Goal: Task Accomplishment & Management: Use online tool/utility

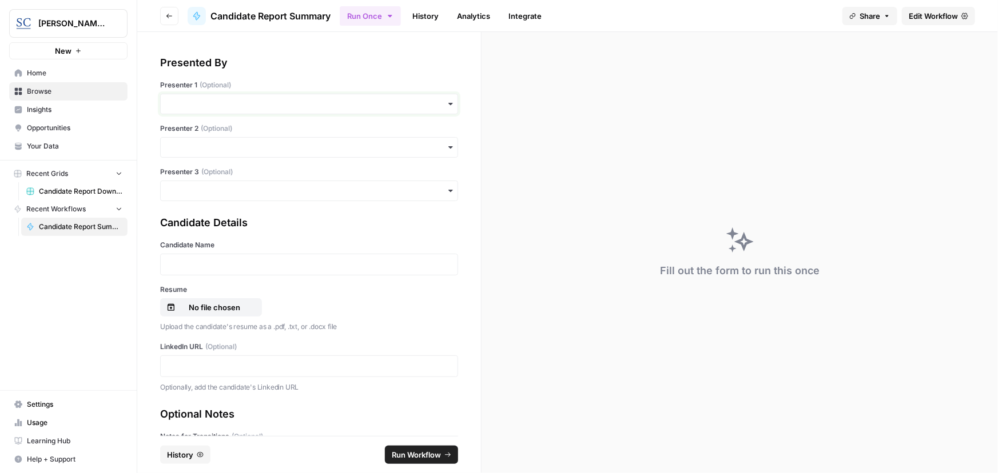
click at [264, 104] on input "Presenter 1 (Optional)" at bounding box center [309, 103] width 283 height 11
click at [258, 138] on div "[PERSON_NAME]" at bounding box center [305, 135] width 289 height 22
click at [255, 265] on p at bounding box center [309, 264] width 283 height 11
click at [221, 262] on p at bounding box center [309, 264] width 283 height 11
click at [214, 361] on p at bounding box center [309, 366] width 283 height 11
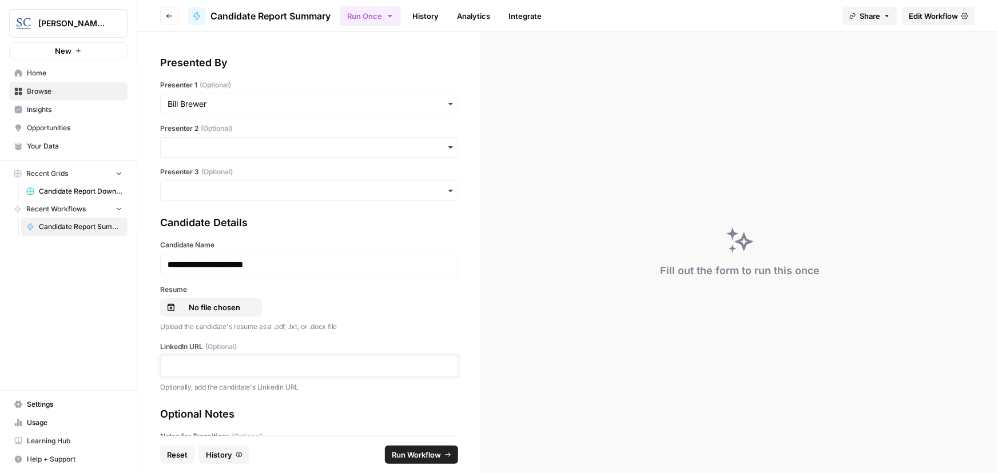
click at [260, 366] on p at bounding box center [309, 366] width 283 height 11
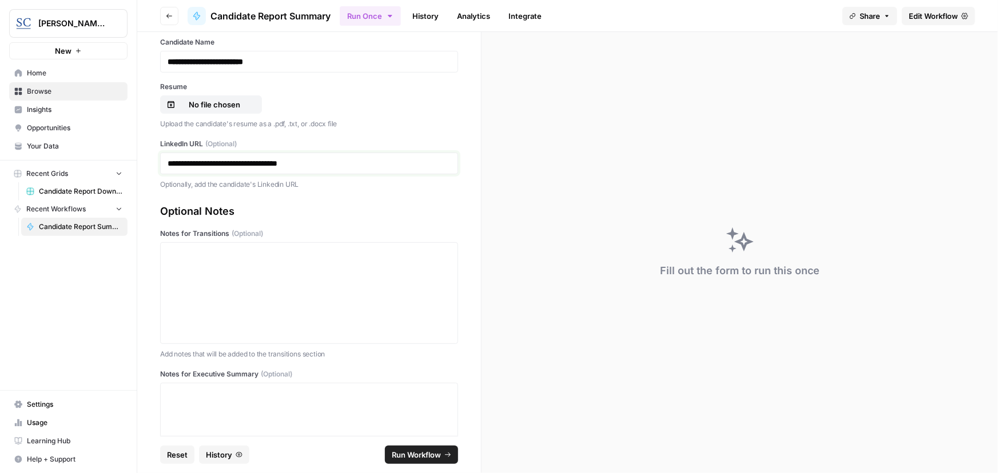
scroll to position [208, 0]
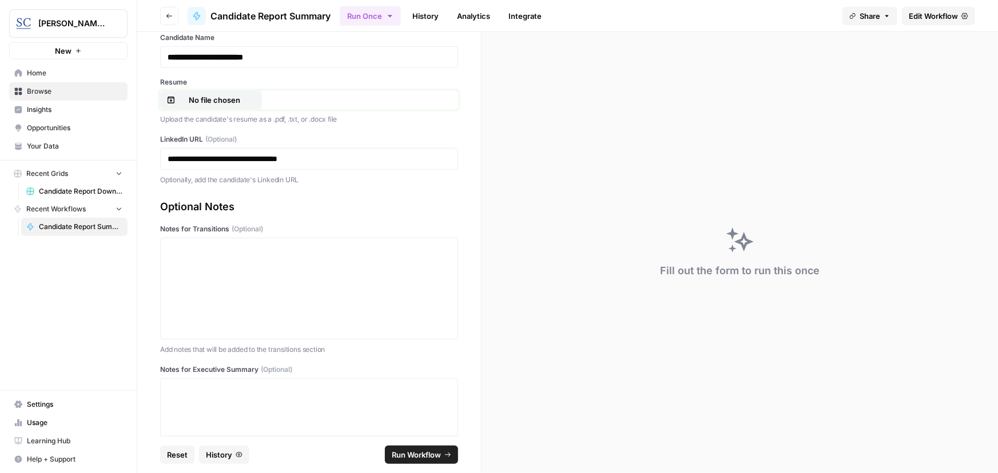
click at [212, 103] on p "No file chosen" at bounding box center [214, 99] width 73 height 11
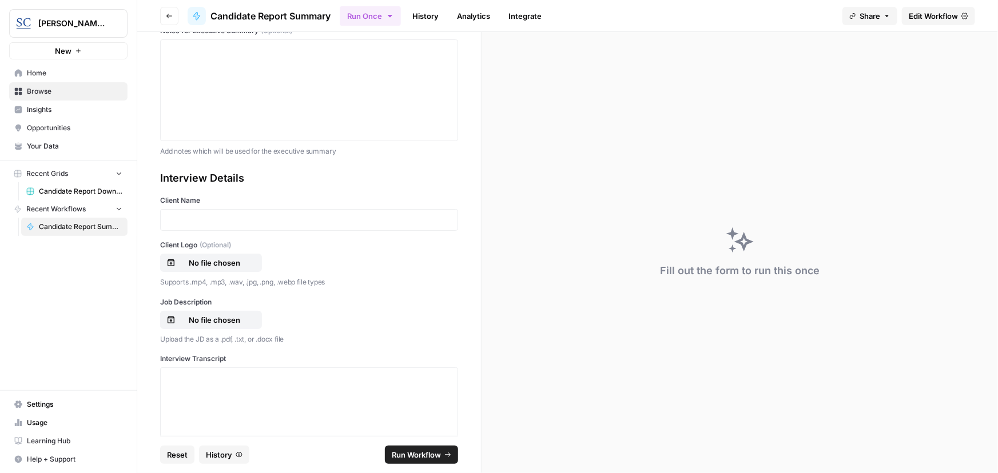
scroll to position [555, 0]
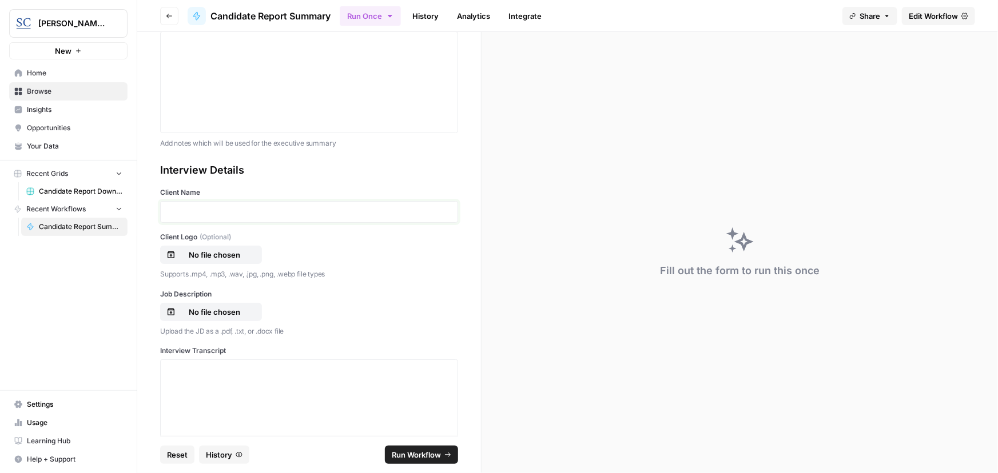
click at [220, 214] on p at bounding box center [309, 211] width 283 height 11
click at [212, 256] on p "No file chosen" at bounding box center [214, 254] width 73 height 11
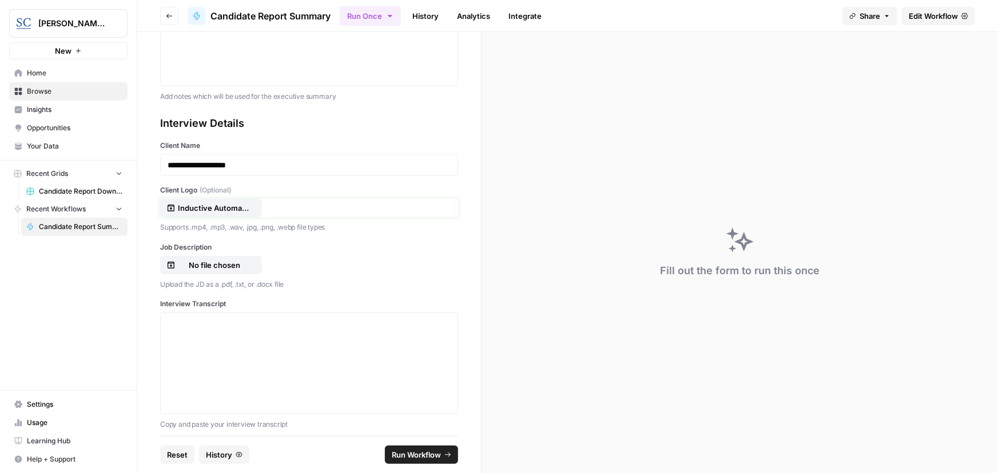
scroll to position [608, 0]
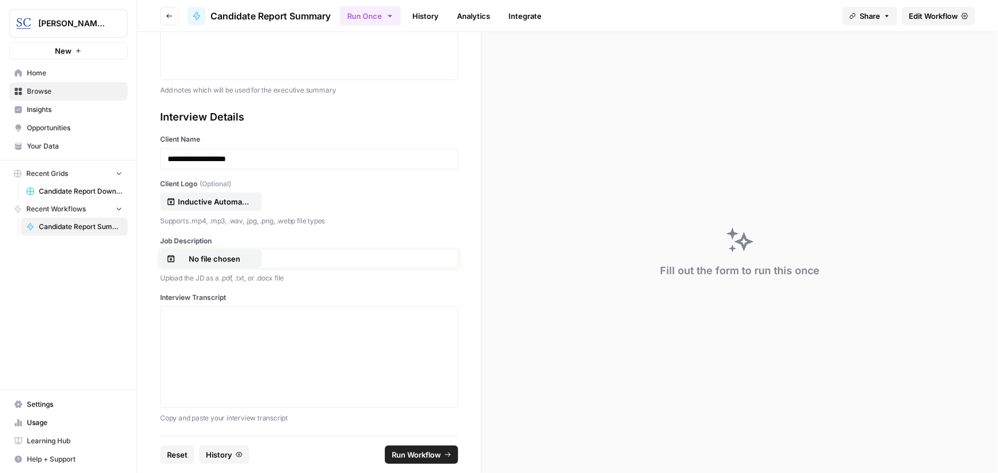
click at [229, 253] on p "No file chosen" at bounding box center [214, 258] width 73 height 11
click at [209, 253] on p "No file chosen" at bounding box center [214, 258] width 73 height 11
click at [289, 357] on div at bounding box center [309, 357] width 283 height 91
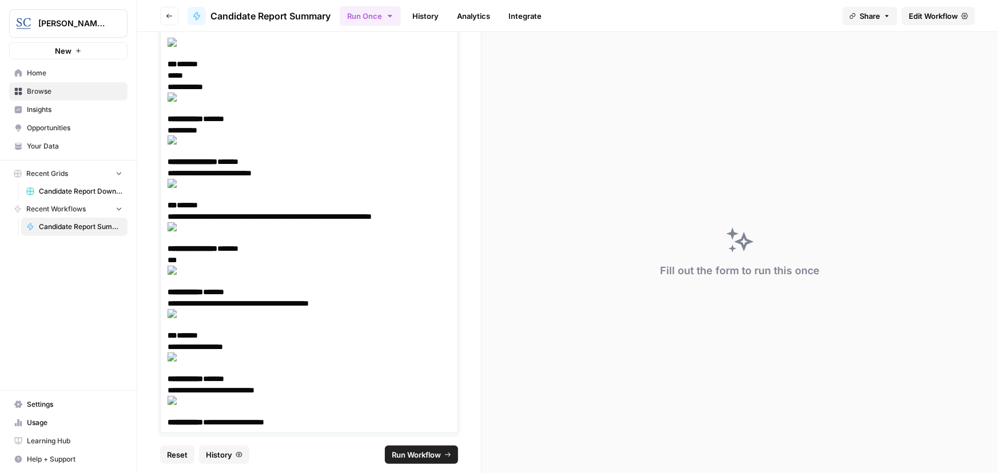
scroll to position [23078, 0]
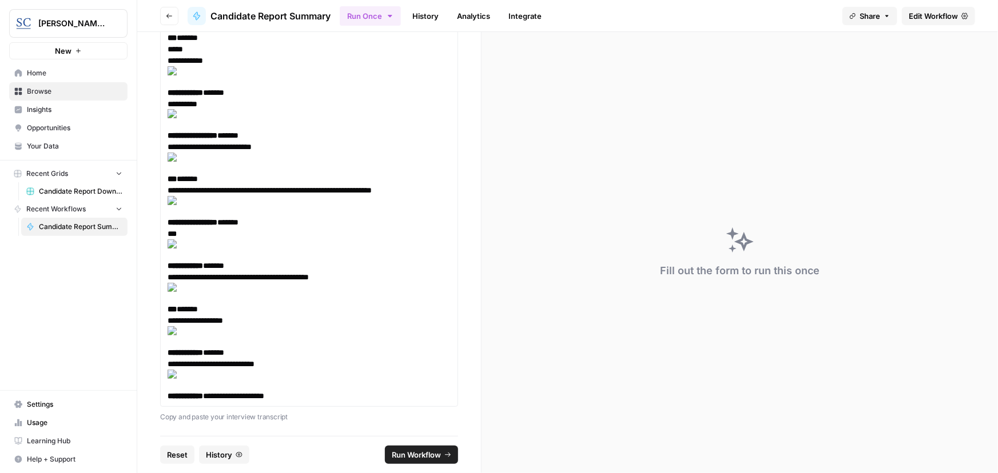
click at [406, 452] on span "Run Workflow" at bounding box center [416, 454] width 49 height 11
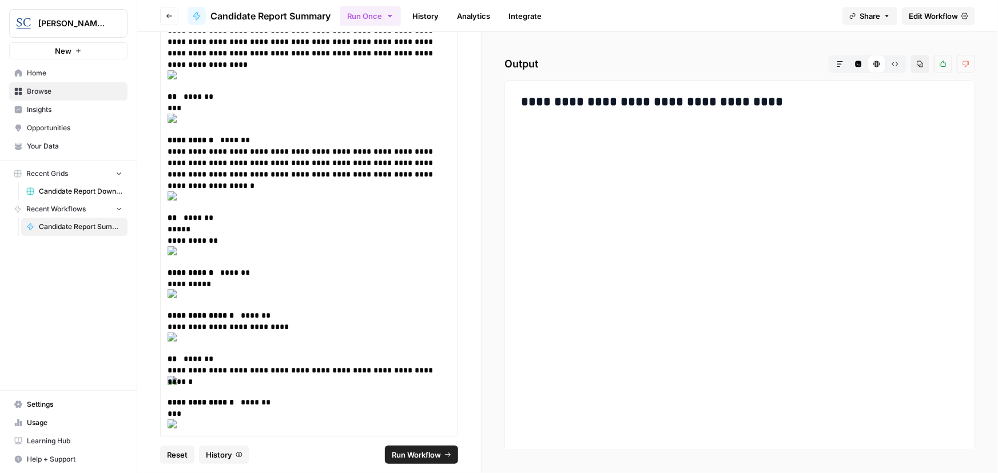
click at [658, 94] on h3 "**********" at bounding box center [739, 102] width 437 height 16
click at [734, 102] on h3 "**********" at bounding box center [739, 102] width 437 height 16
click at [723, 94] on h3 "**********" at bounding box center [739, 102] width 437 height 16
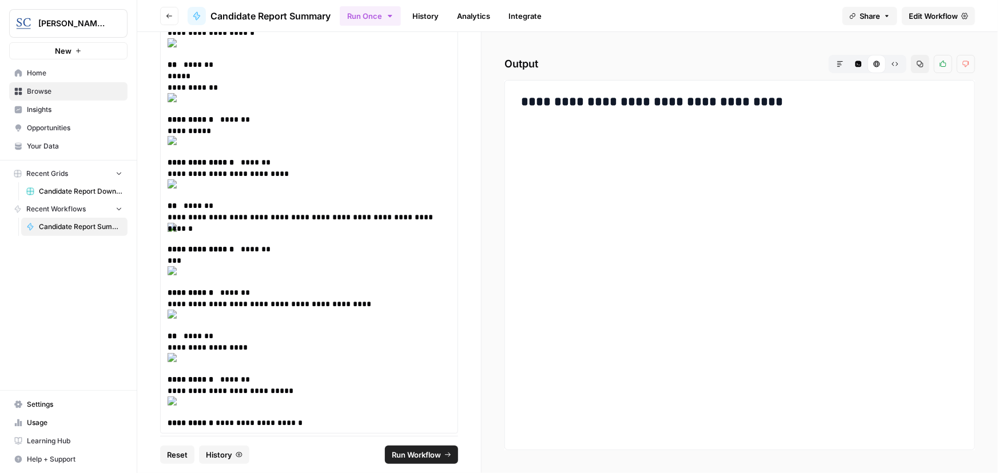
scroll to position [23135, 0]
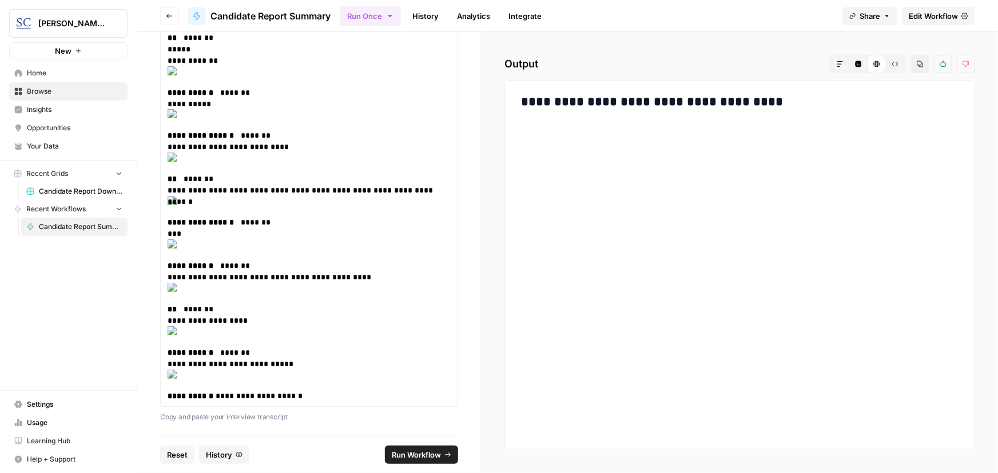
click at [656, 128] on div "**********" at bounding box center [739, 265] width 451 height 351
click at [633, 103] on h3 "**********" at bounding box center [739, 102] width 437 height 16
click at [628, 103] on h3 "**********" at bounding box center [739, 102] width 437 height 16
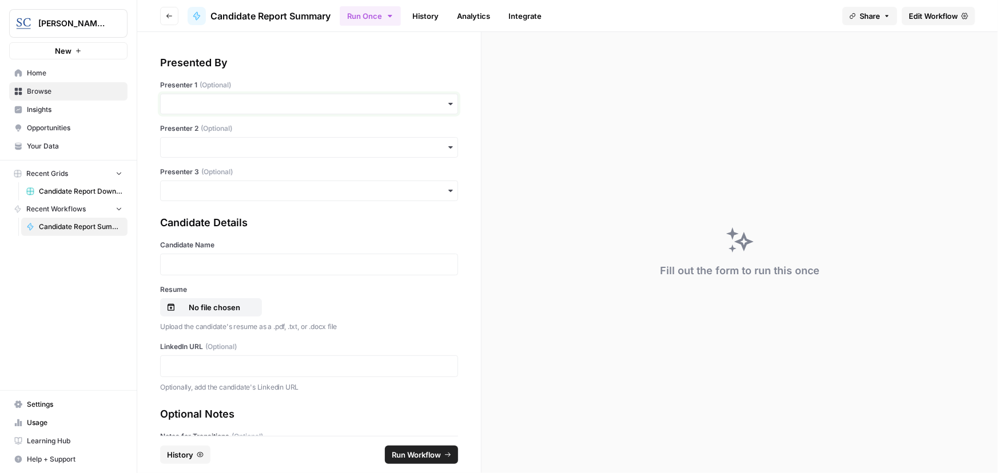
click at [315, 104] on input "Presenter 1 (Optional)" at bounding box center [309, 103] width 283 height 11
click at [301, 133] on div "[PERSON_NAME]" at bounding box center [305, 135] width 289 height 22
click at [247, 265] on p at bounding box center [309, 264] width 283 height 11
click at [310, 262] on p at bounding box center [309, 264] width 283 height 11
click at [224, 305] on p "No file chosen" at bounding box center [214, 307] width 73 height 11
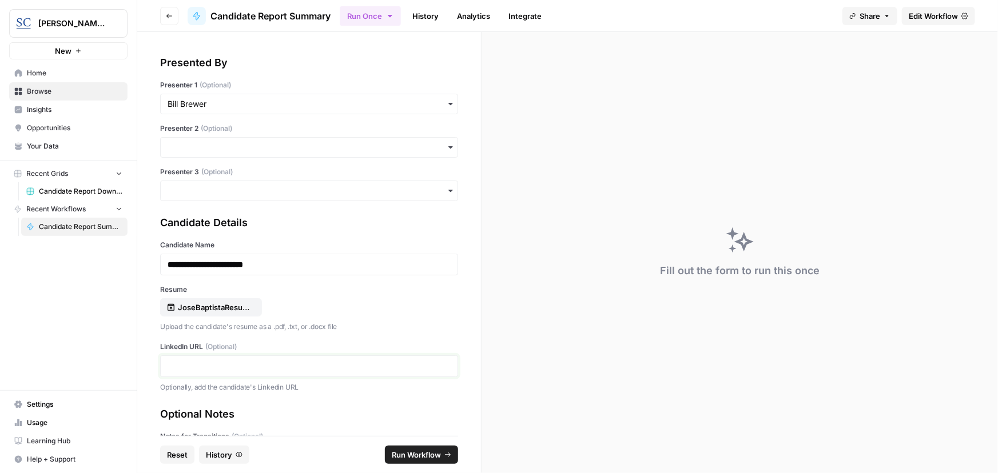
click at [221, 365] on p at bounding box center [309, 366] width 283 height 11
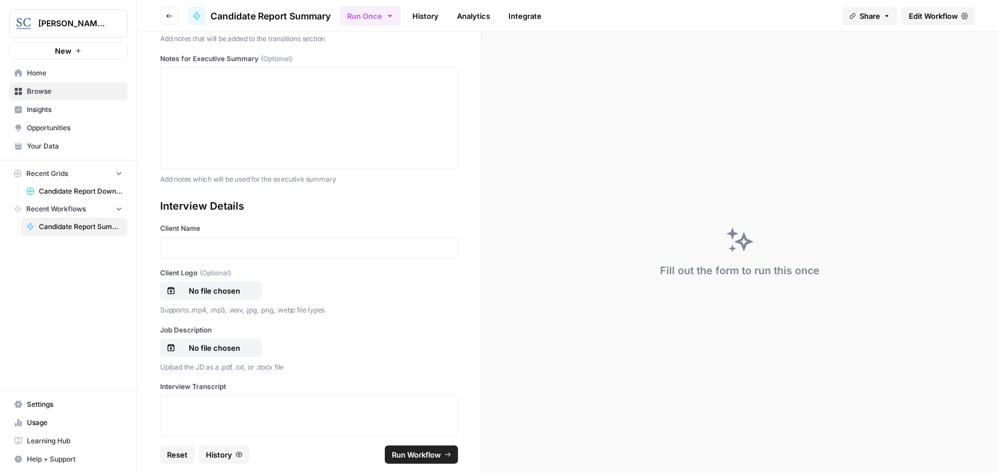
scroll to position [555, 0]
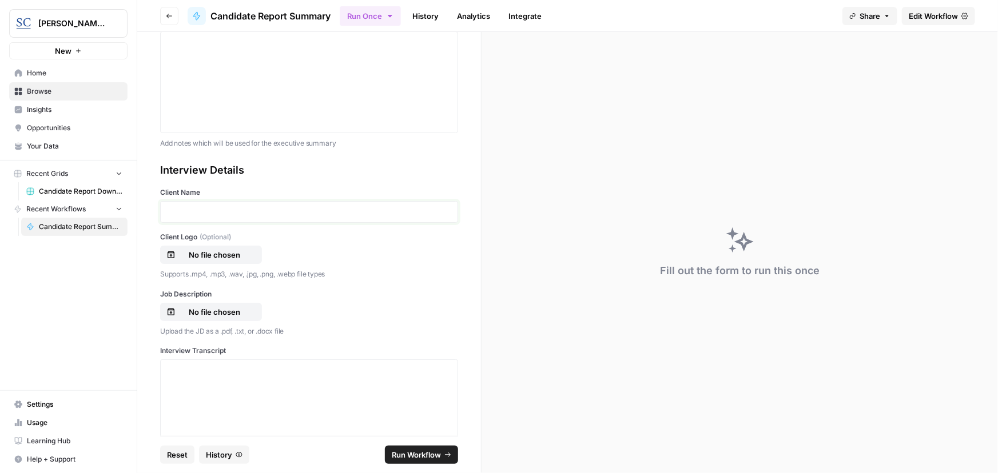
click at [201, 209] on p at bounding box center [309, 211] width 283 height 11
click at [220, 254] on p "No file chosen" at bounding box center [214, 254] width 73 height 11
click at [210, 309] on p "No file chosen" at bounding box center [214, 312] width 73 height 11
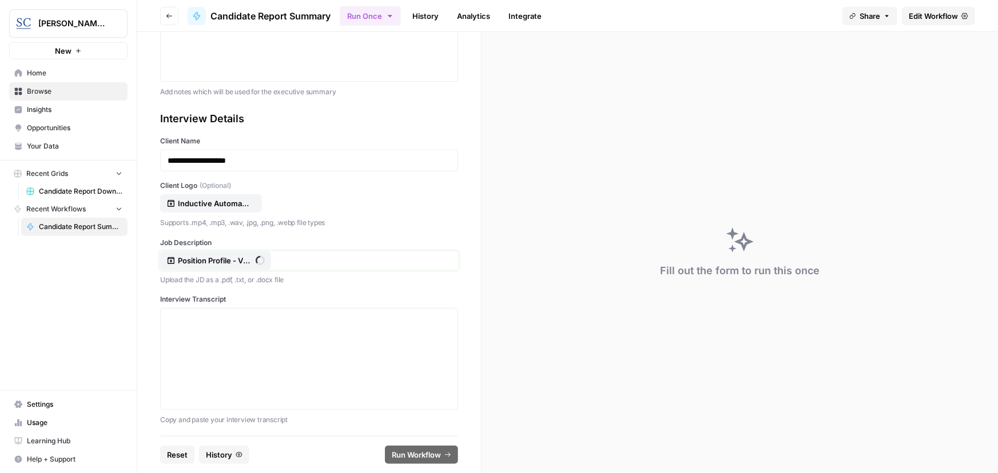
scroll to position [608, 0]
click at [195, 344] on div at bounding box center [309, 357] width 283 height 91
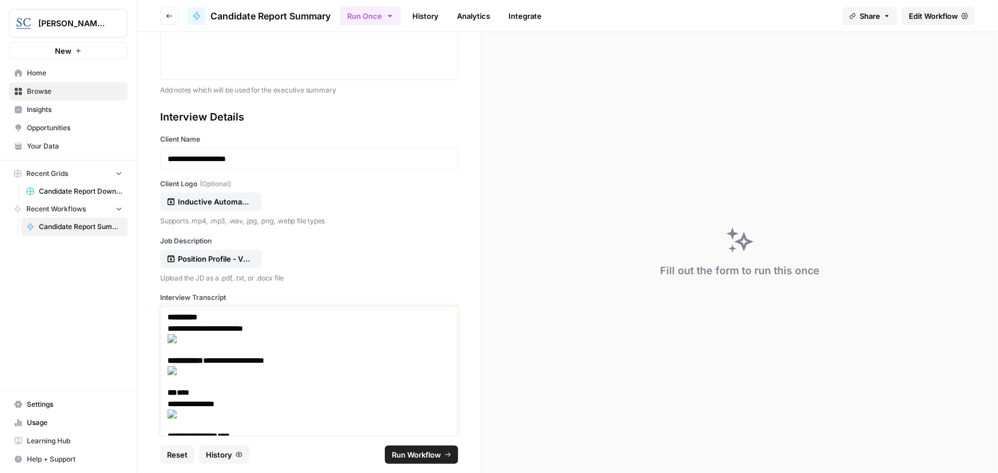
scroll to position [22945, 0]
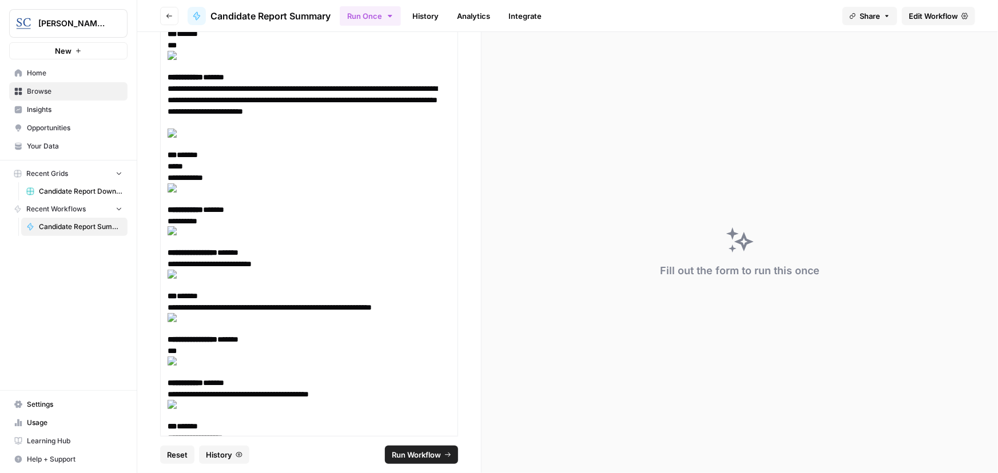
click at [406, 453] on span "Run Workflow" at bounding box center [416, 454] width 49 height 11
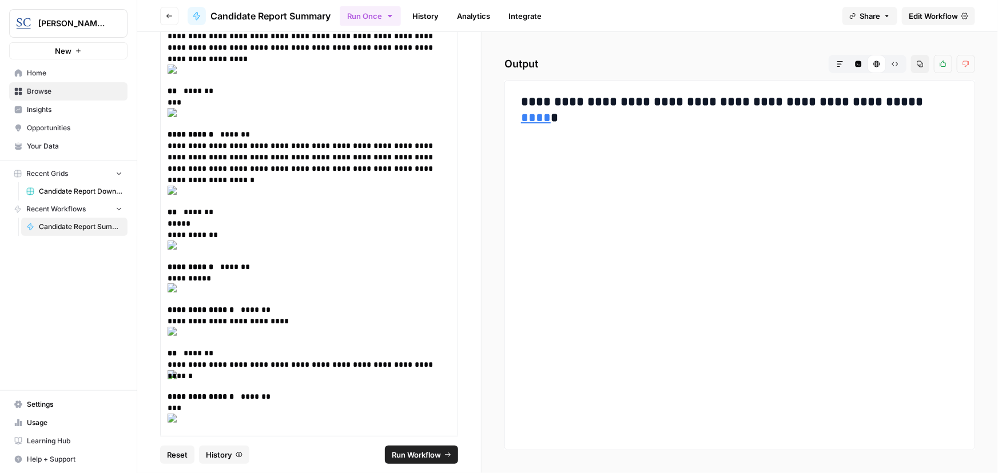
click at [551, 112] on link "****" at bounding box center [536, 118] width 30 height 13
